Goal: Find specific page/section: Find specific page/section

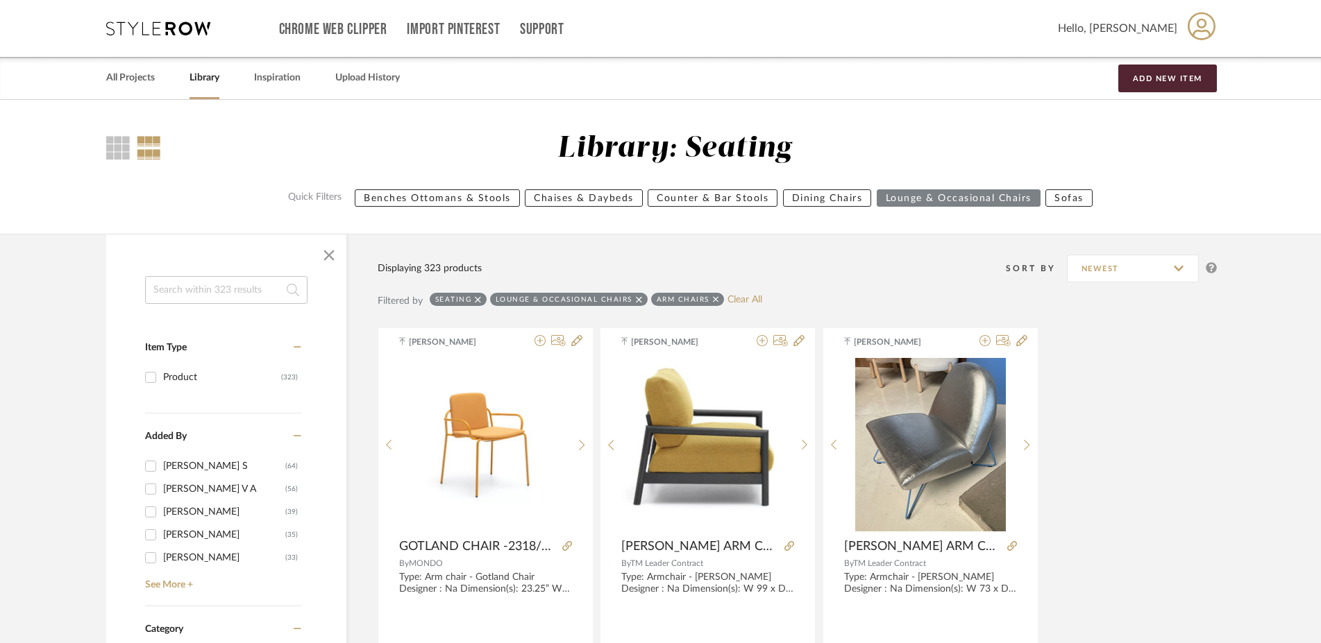
drag, startPoint x: 484, startPoint y: 296, endPoint x: 477, endPoint y: 299, distance: 7.8
click at [484, 296] on div "Seating" at bounding box center [458, 299] width 57 height 13
click at [477, 297] on icon at bounding box center [478, 300] width 6 height 10
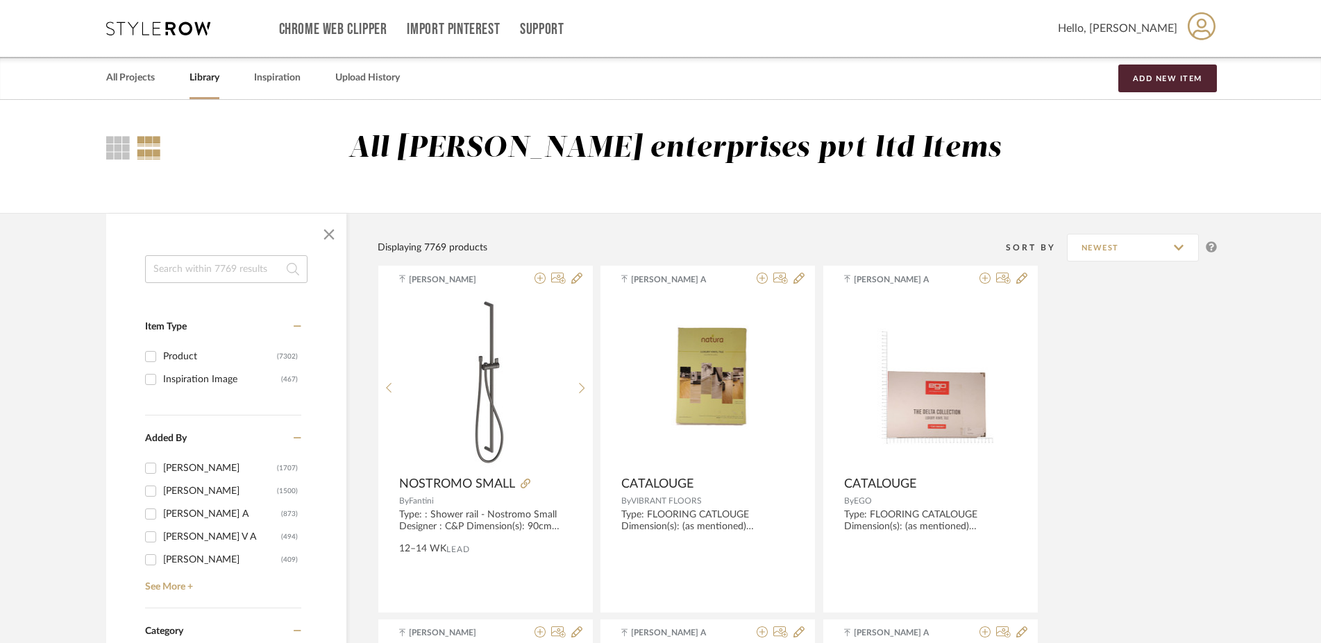
click at [182, 259] on input at bounding box center [226, 269] width 162 height 28
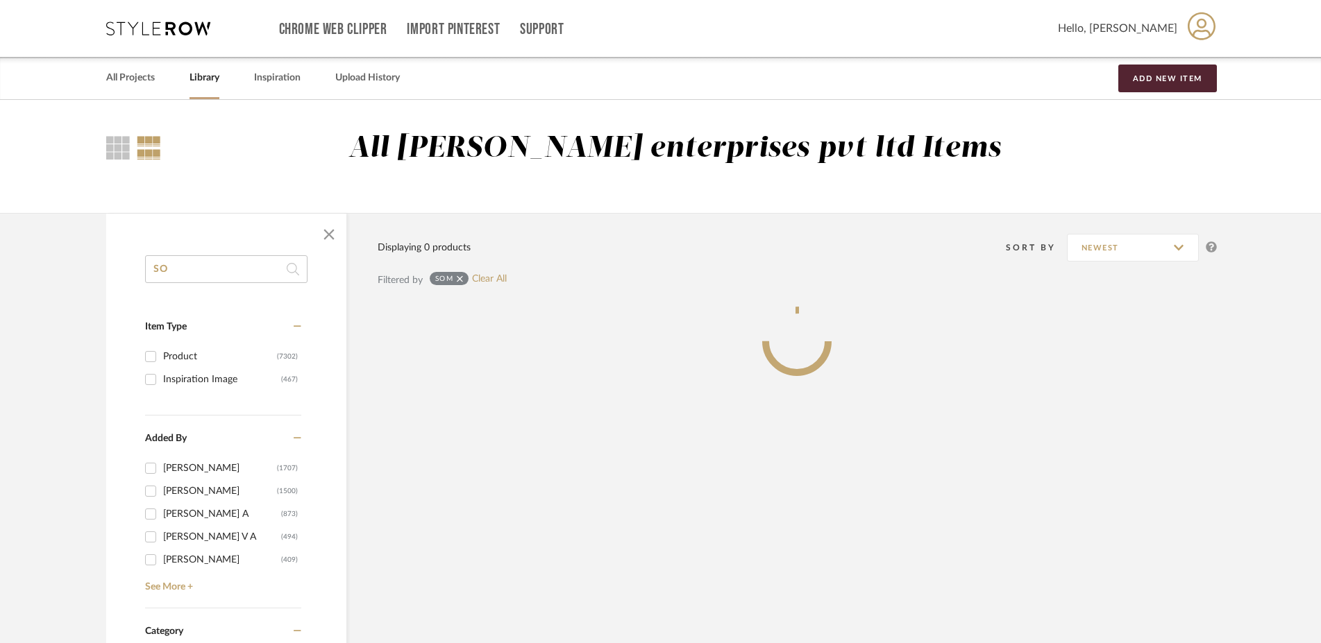
type input "S"
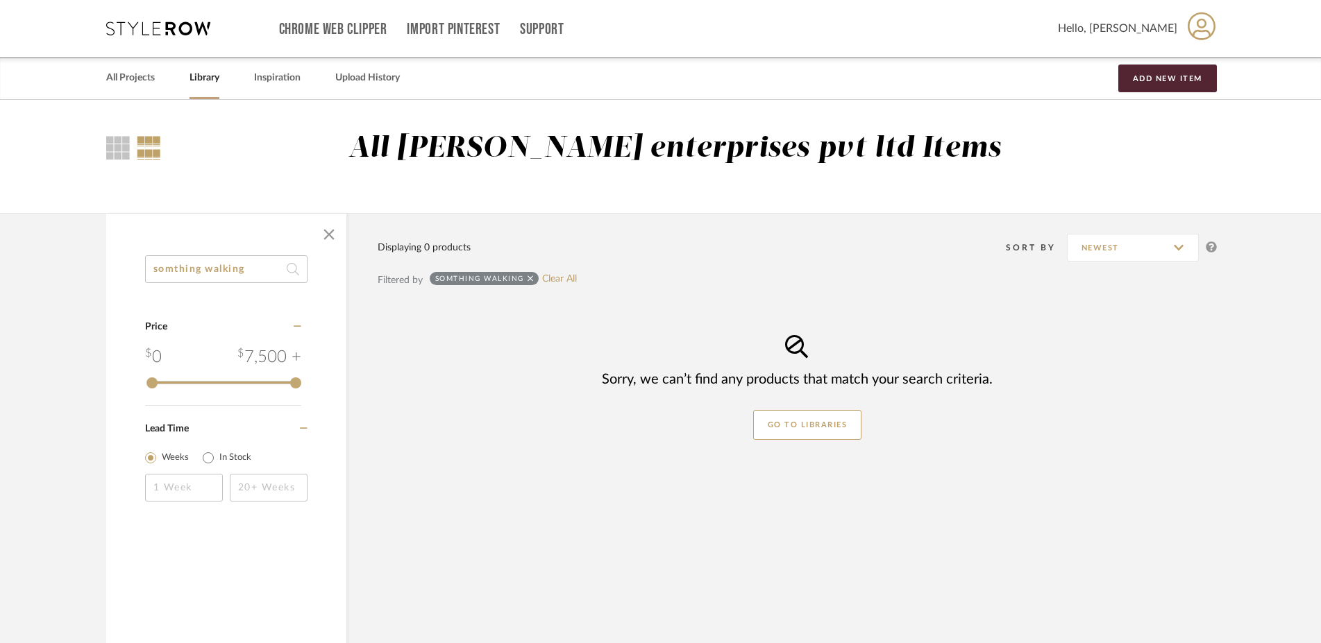
type input "somthing walking"
click at [531, 279] on icon at bounding box center [530, 279] width 6 height 10
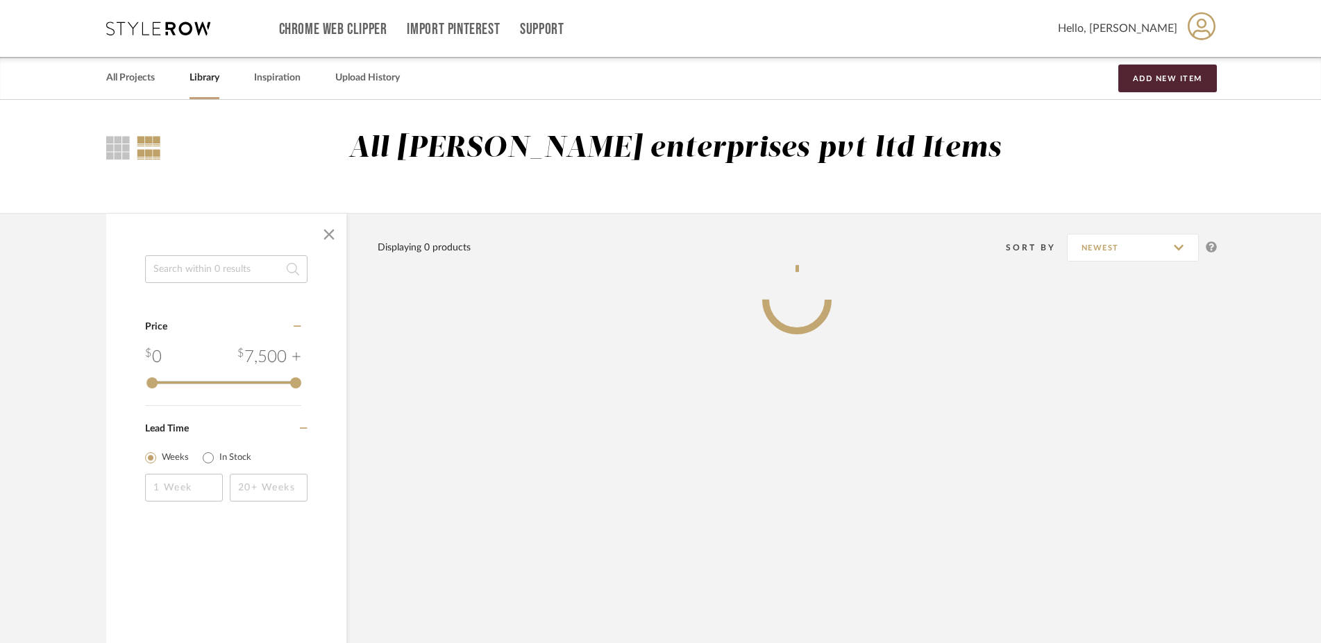
click at [241, 269] on input at bounding box center [226, 269] width 162 height 28
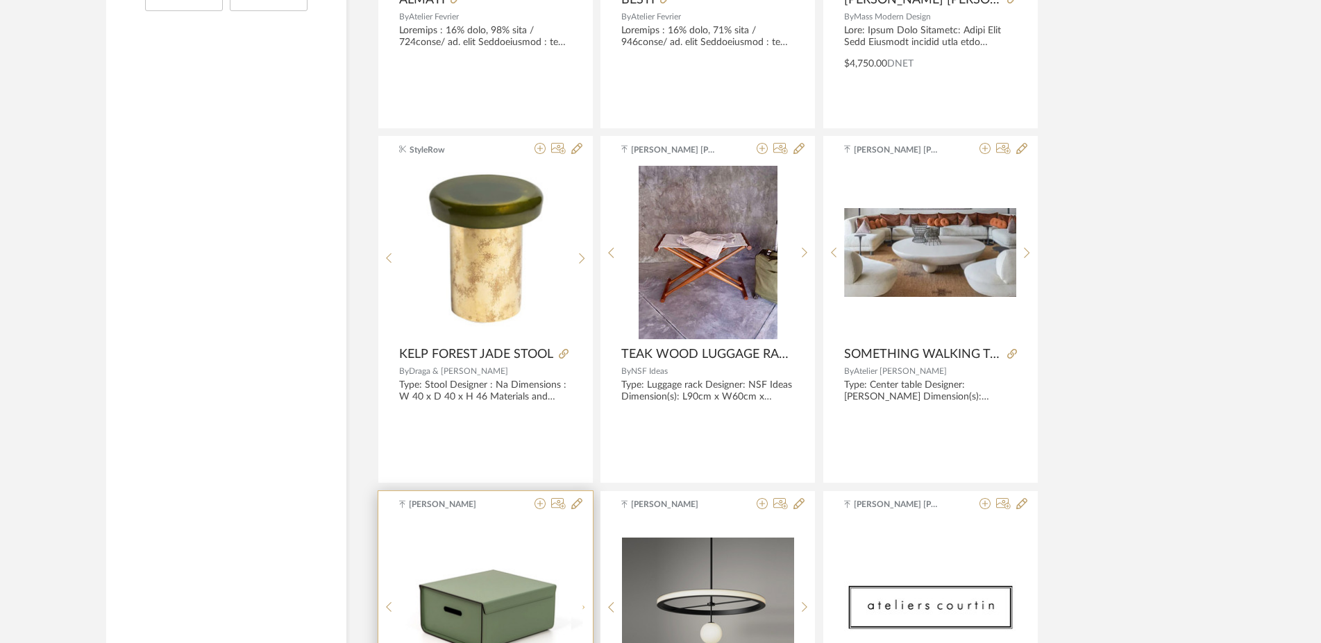
scroll to position [1699, 0]
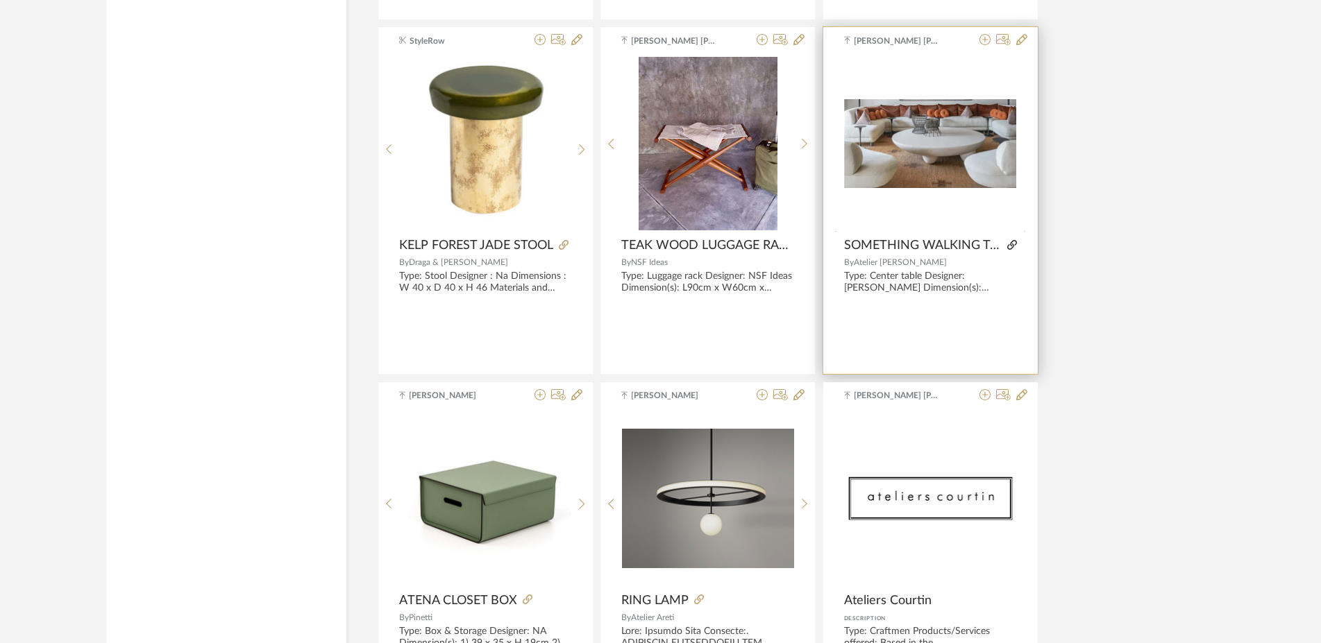
type input "ate"
click at [1015, 245] on icon at bounding box center [1012, 245] width 10 height 10
